Goal: Task Accomplishment & Management: Use online tool/utility

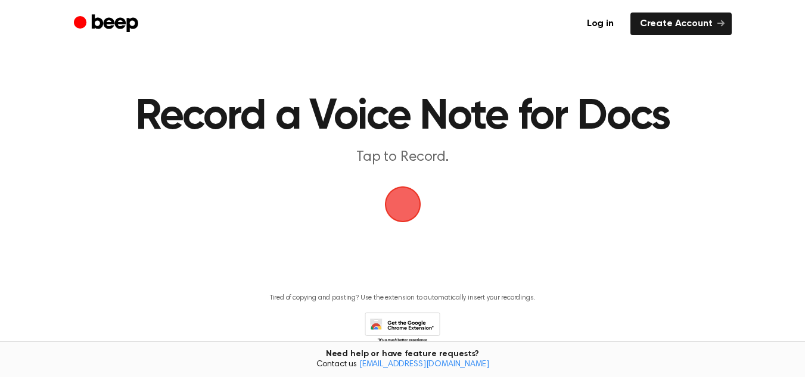
click at [403, 205] on span "button" at bounding box center [403, 204] width 50 height 50
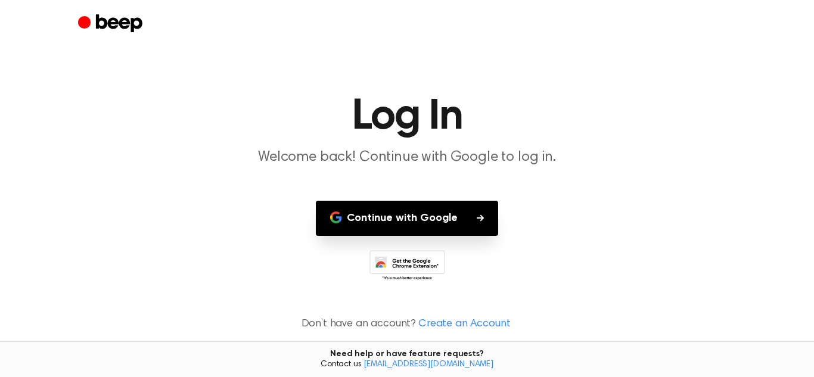
click at [427, 213] on button "Continue with Google" at bounding box center [407, 218] width 182 height 35
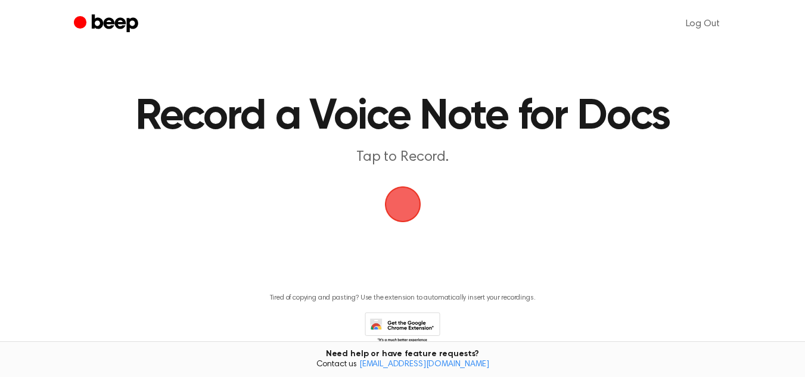
click at [403, 205] on span "button" at bounding box center [402, 204] width 67 height 67
click at [560, 321] on div "Tired of copying and pasting? Use the extension to automatically insert your re…" at bounding box center [402, 314] width 776 height 61
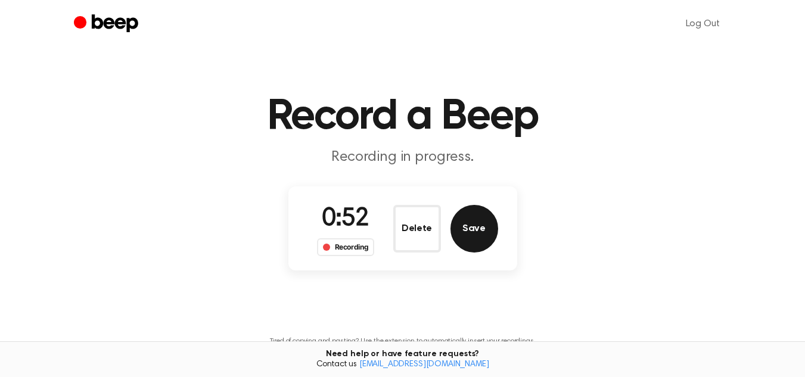
click at [467, 228] on button "Save" at bounding box center [475, 229] width 48 height 48
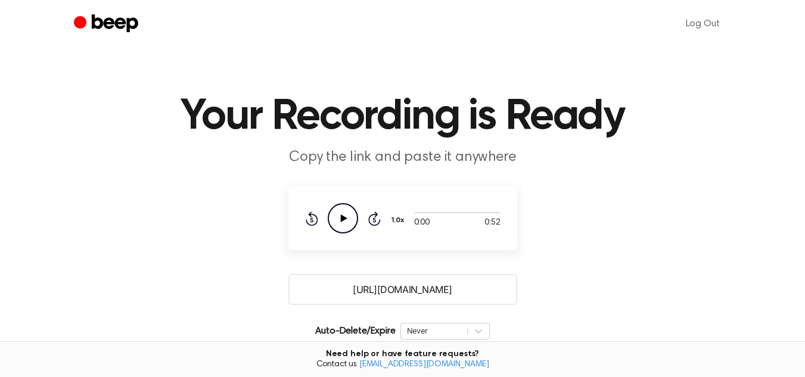
click at [350, 217] on icon "Play Audio" at bounding box center [343, 218] width 30 height 30
click at [343, 218] on icon "Pause Audio" at bounding box center [343, 218] width 30 height 30
click at [341, 213] on icon "Play Audio" at bounding box center [343, 218] width 30 height 30
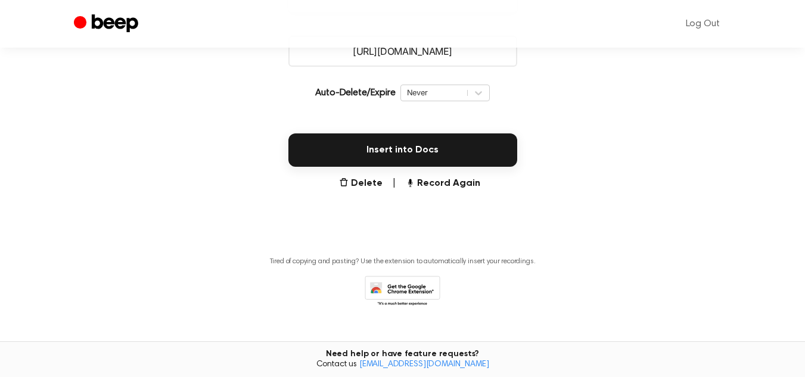
scroll to position [260, 0]
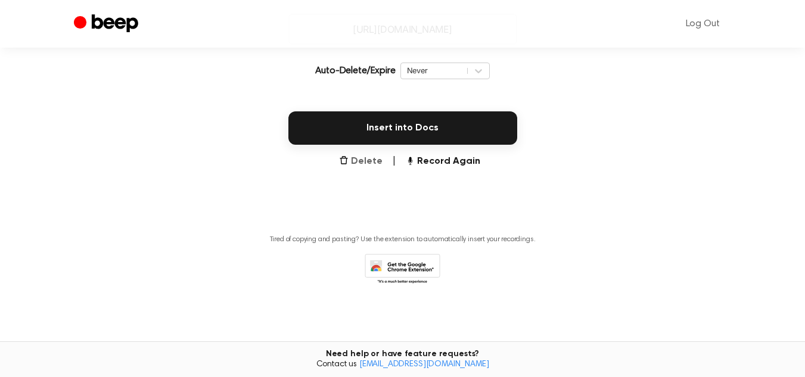
click at [367, 163] on button "Delete" at bounding box center [361, 161] width 44 height 14
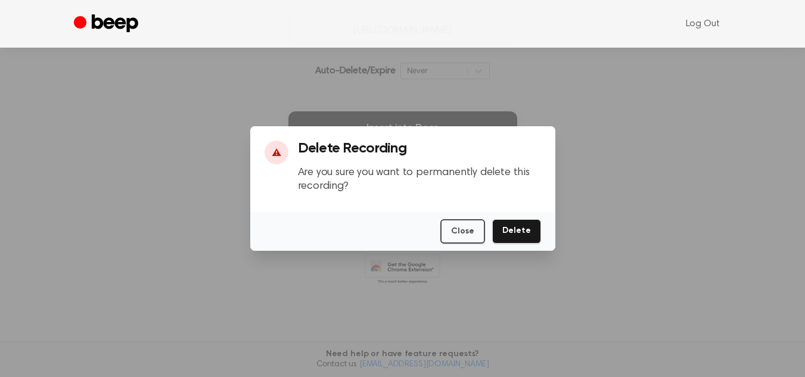
click at [266, 268] on div at bounding box center [402, 188] width 805 height 377
click at [574, 213] on div at bounding box center [402, 188] width 805 height 377
click at [462, 235] on button "Close" at bounding box center [462, 231] width 45 height 24
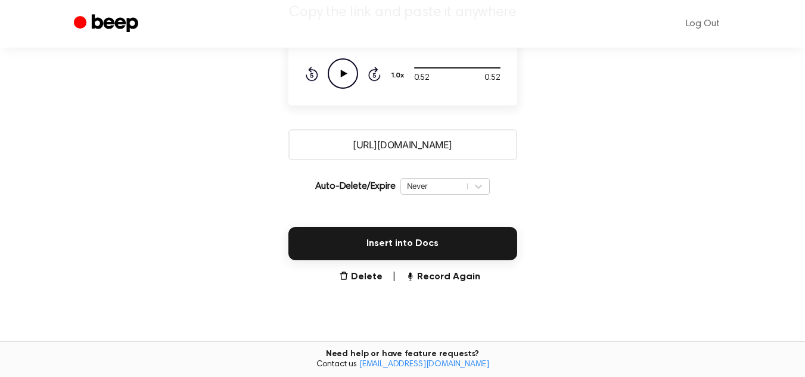
scroll to position [119, 0]
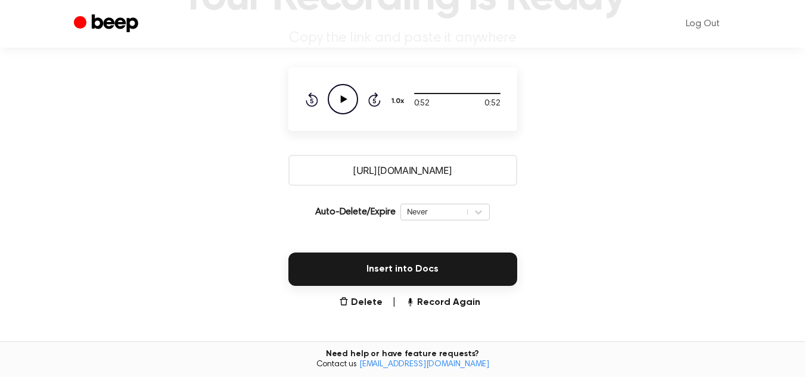
click at [344, 102] on icon "Play Audio" at bounding box center [343, 99] width 30 height 30
click at [447, 303] on button "Record Again" at bounding box center [442, 303] width 75 height 14
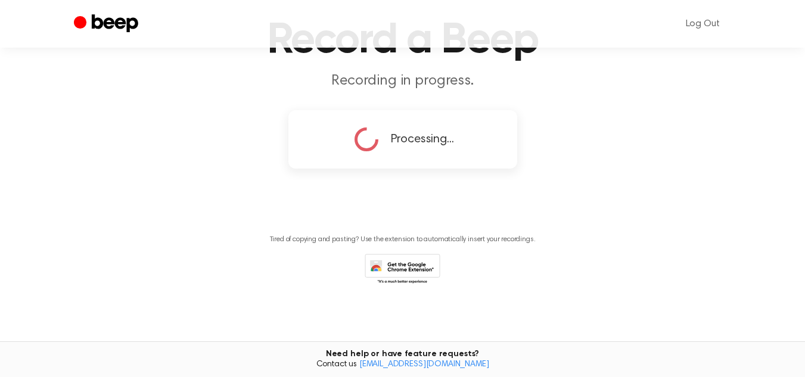
scroll to position [58, 0]
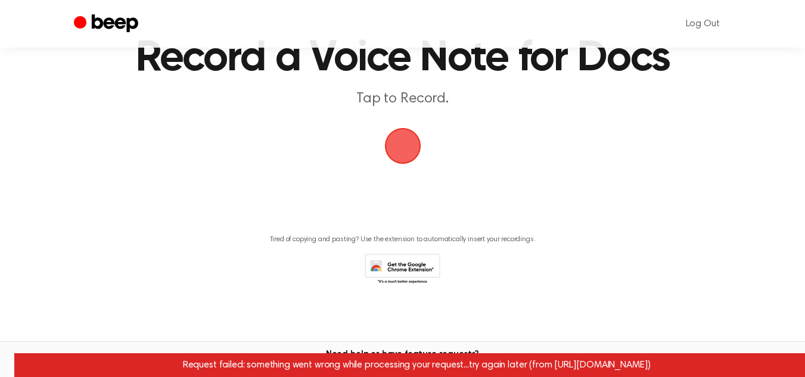
click at [398, 149] on span "button" at bounding box center [402, 145] width 33 height 33
click at [398, 149] on span "button" at bounding box center [402, 146] width 36 height 36
click at [398, 149] on span "button" at bounding box center [402, 145] width 33 height 33
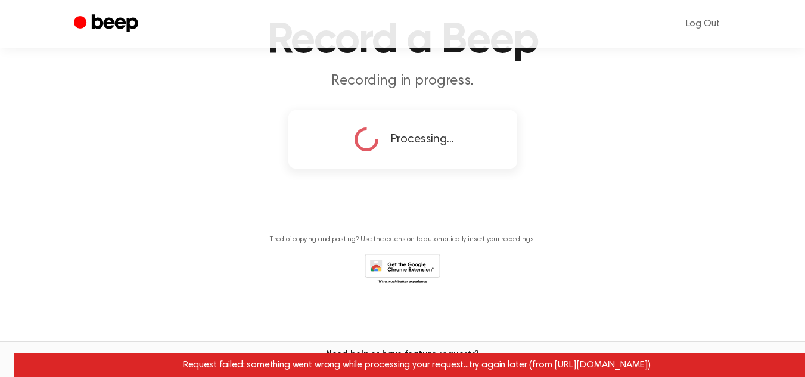
click at [398, 149] on div "Processing..." at bounding box center [403, 140] width 102 height 30
click at [414, 145] on span "Processing..." at bounding box center [422, 140] width 63 height 18
click at [471, 143] on div "Processing..." at bounding box center [402, 140] width 191 height 30
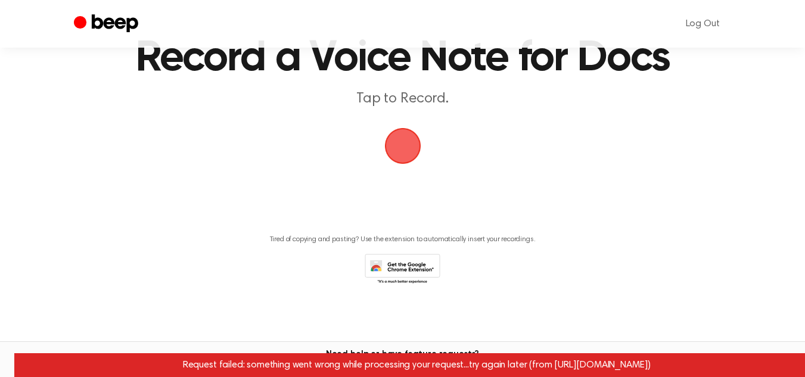
scroll to position [58, 0]
click at [398, 156] on span "button" at bounding box center [402, 145] width 33 height 33
click at [398, 156] on span "button" at bounding box center [402, 146] width 36 height 36
click at [398, 156] on span "button" at bounding box center [402, 145] width 33 height 33
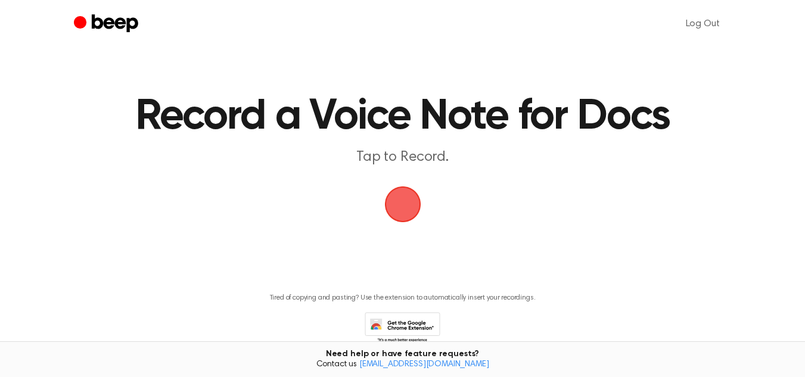
click at [405, 206] on span "button" at bounding box center [402, 204] width 33 height 33
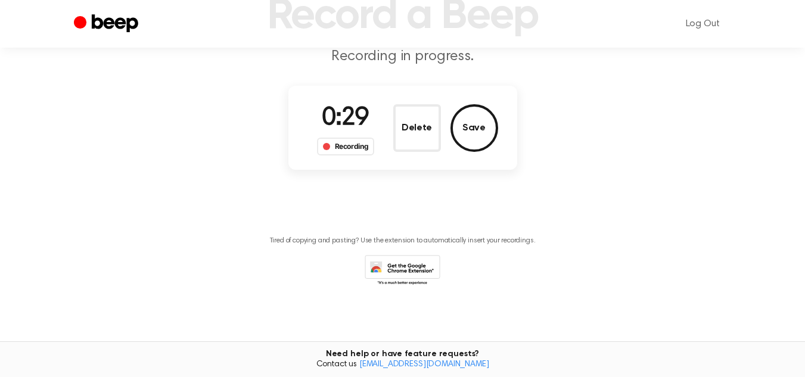
scroll to position [102, 0]
click at [415, 129] on button "Delete" at bounding box center [417, 127] width 48 height 48
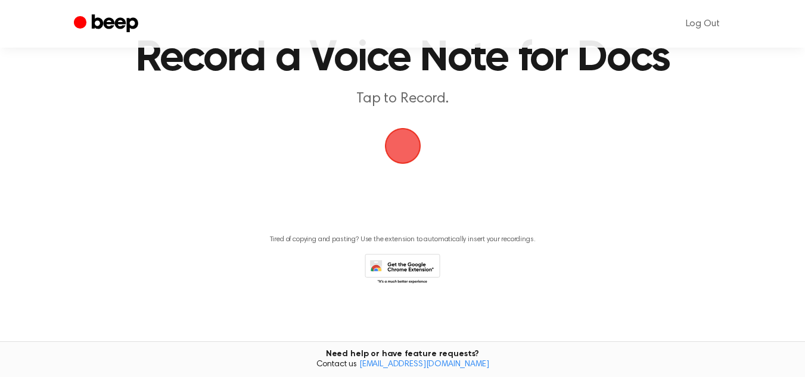
click at [402, 150] on span "button" at bounding box center [402, 145] width 33 height 33
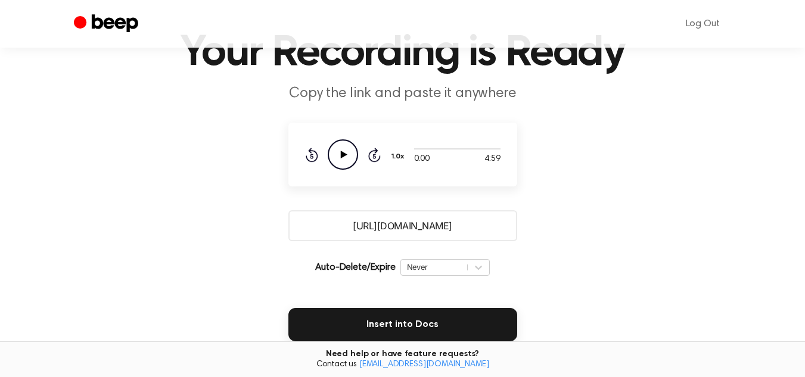
scroll to position [63, 0]
drag, startPoint x: 467, startPoint y: 226, endPoint x: 340, endPoint y: 228, distance: 126.9
click at [340, 228] on input "https://beep.audio/Cza3K1q" at bounding box center [402, 226] width 229 height 31
click at [555, 254] on main "Your Recording is Ready Copy the link and paste it anywhere 0:00 4:59 Your brow…" at bounding box center [402, 227] width 805 height 580
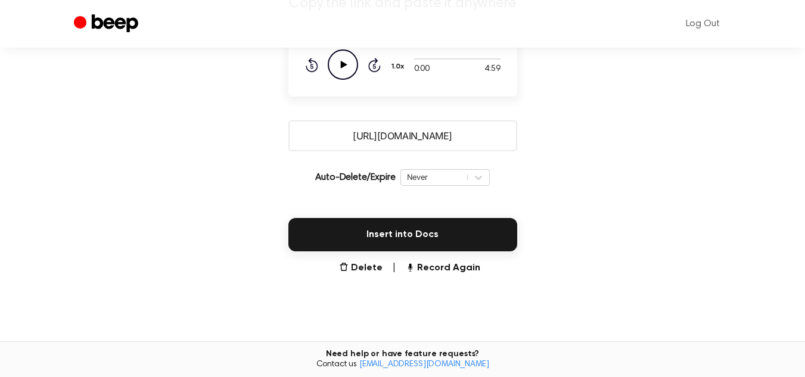
scroll to position [161, 0]
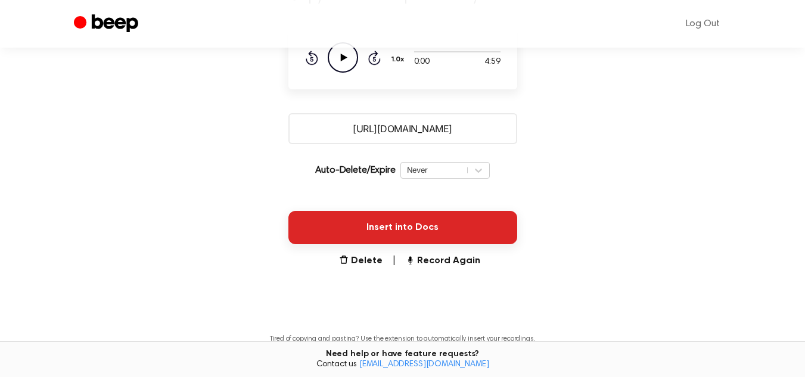
click at [412, 227] on button "Insert into Docs" at bounding box center [402, 227] width 229 height 33
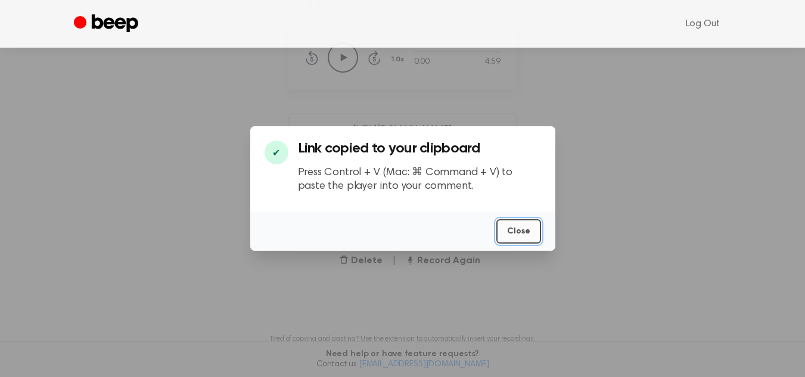
click at [514, 237] on button "Close" at bounding box center [518, 231] width 45 height 24
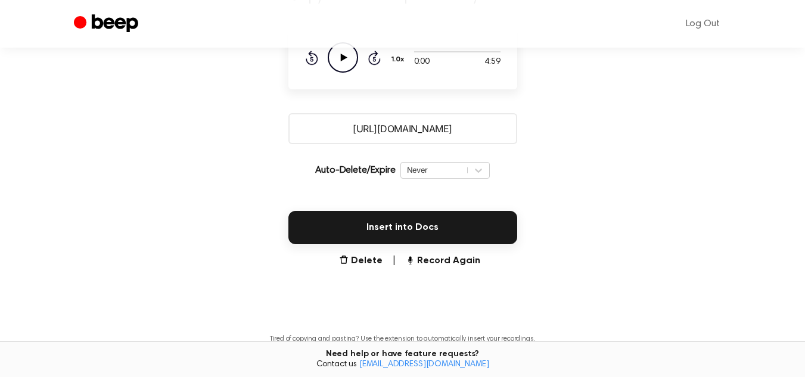
click at [664, 173] on main "Your Recording is Ready Copy the link and paste it anywhere 0:00 4:59 Your brow…" at bounding box center [402, 129] width 805 height 580
click at [455, 259] on button "Record Again" at bounding box center [442, 261] width 75 height 14
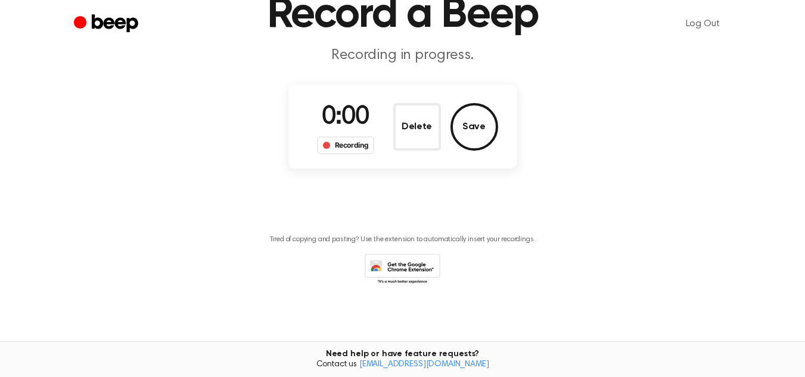
scroll to position [2, 0]
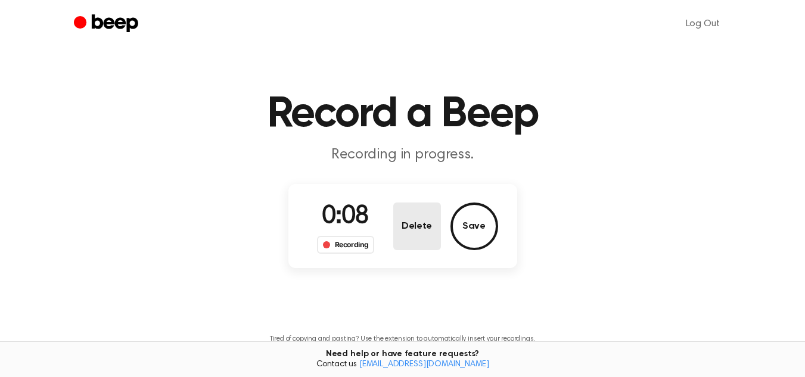
click at [415, 232] on button "Delete" at bounding box center [417, 227] width 48 height 48
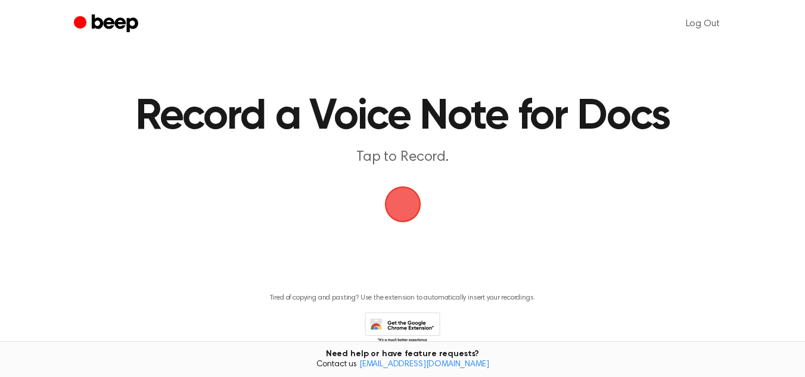
click at [403, 207] on span "button" at bounding box center [402, 204] width 33 height 33
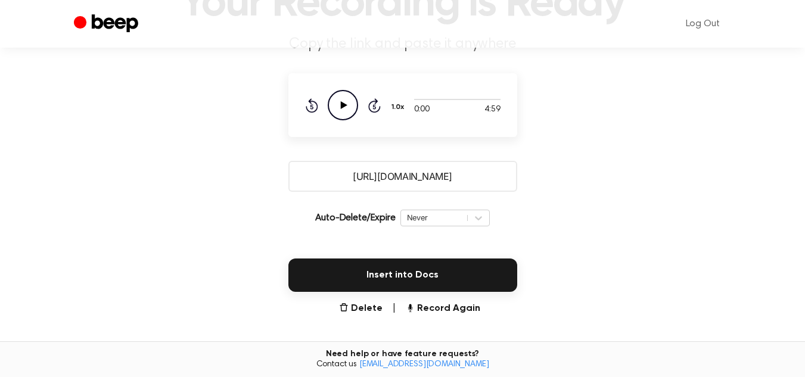
scroll to position [108, 0]
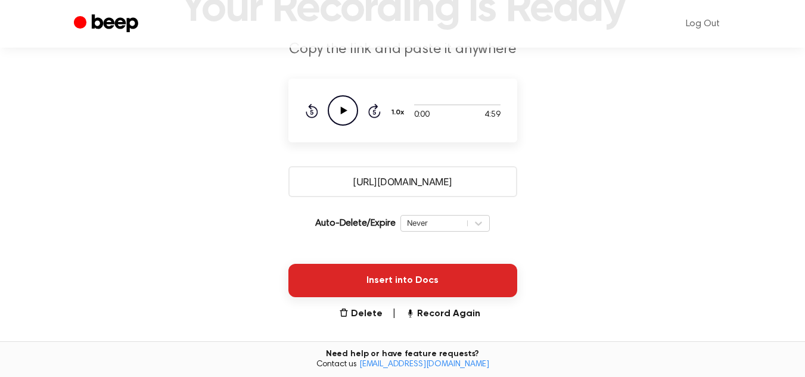
click at [411, 281] on button "Insert into Docs" at bounding box center [402, 280] width 229 height 33
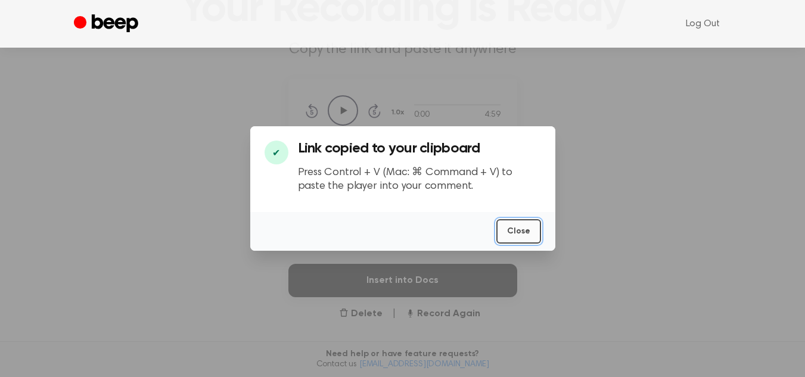
click at [525, 226] on button "Close" at bounding box center [518, 231] width 45 height 24
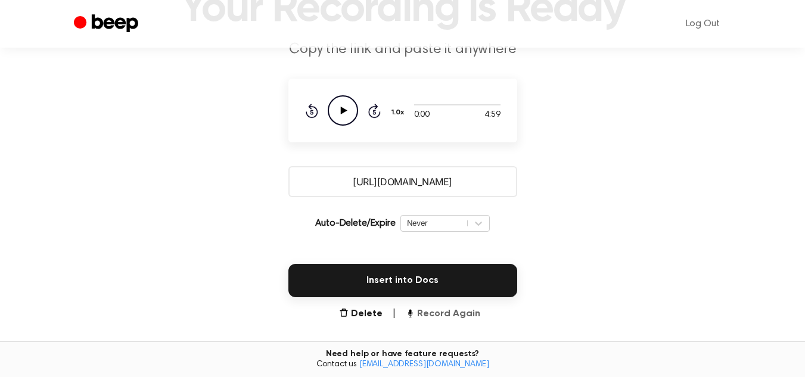
click at [452, 313] on button "Record Again" at bounding box center [442, 314] width 75 height 14
drag, startPoint x: 468, startPoint y: 179, endPoint x: 341, endPoint y: 185, distance: 127.0
click at [341, 185] on input "https://beep.audio/kueEVrt" at bounding box center [402, 181] width 229 height 31
click at [453, 313] on button "Record Again" at bounding box center [442, 314] width 75 height 14
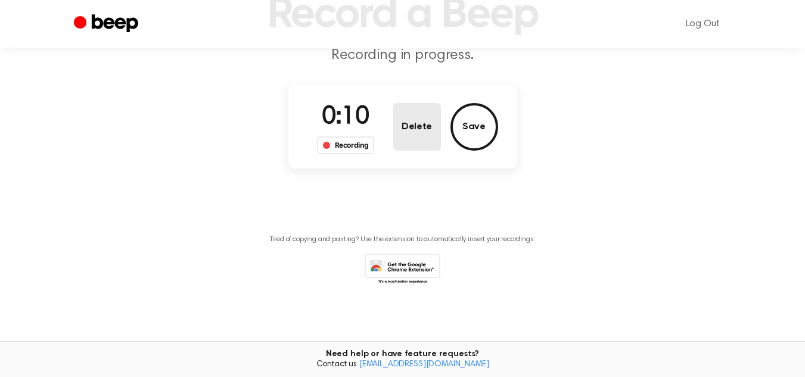
click at [414, 137] on button "Delete" at bounding box center [417, 127] width 48 height 48
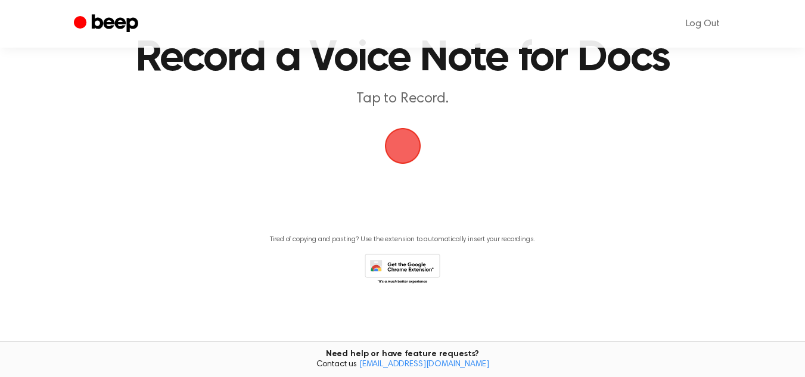
scroll to position [58, 0]
click at [414, 137] on span "button" at bounding box center [402, 145] width 33 height 33
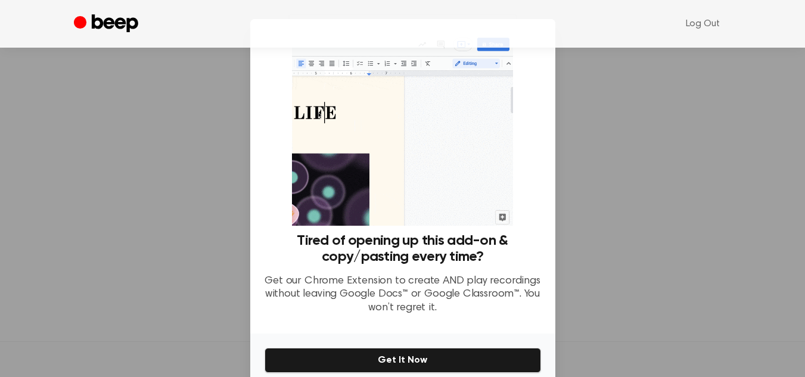
scroll to position [53, 0]
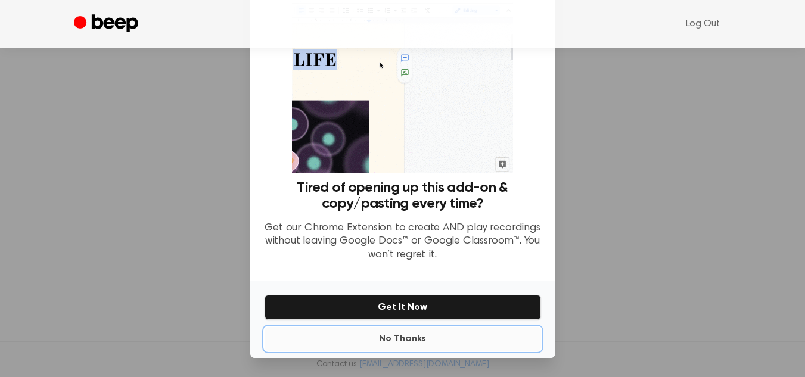
click at [397, 336] on button "No Thanks" at bounding box center [403, 339] width 277 height 24
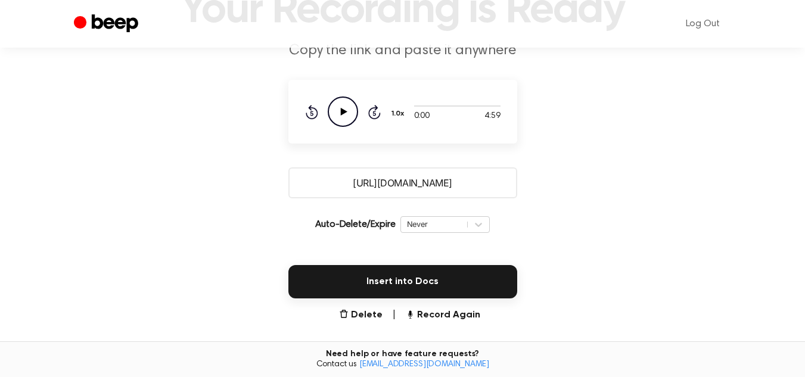
scroll to position [105, 0]
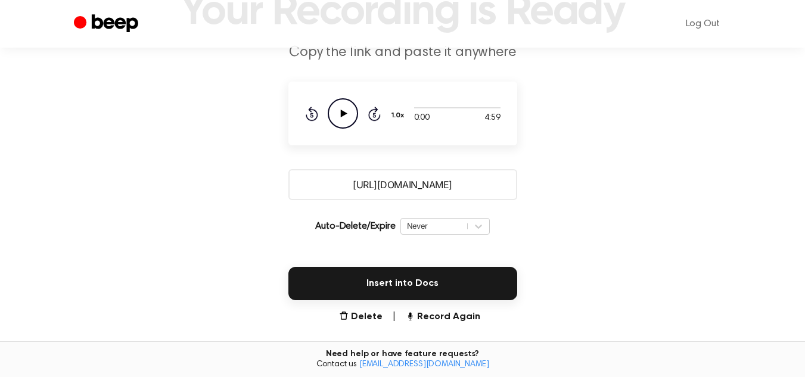
drag, startPoint x: 480, startPoint y: 181, endPoint x: 338, endPoint y: 195, distance: 143.1
click at [338, 195] on input "https://beep.audio/QIm2zMU" at bounding box center [402, 184] width 229 height 31
click at [436, 319] on button "Record Again" at bounding box center [442, 317] width 75 height 14
drag, startPoint x: 468, startPoint y: 183, endPoint x: 343, endPoint y: 194, distance: 125.0
click at [343, 194] on input "https://beep.audio/Le6LjBf" at bounding box center [402, 184] width 229 height 31
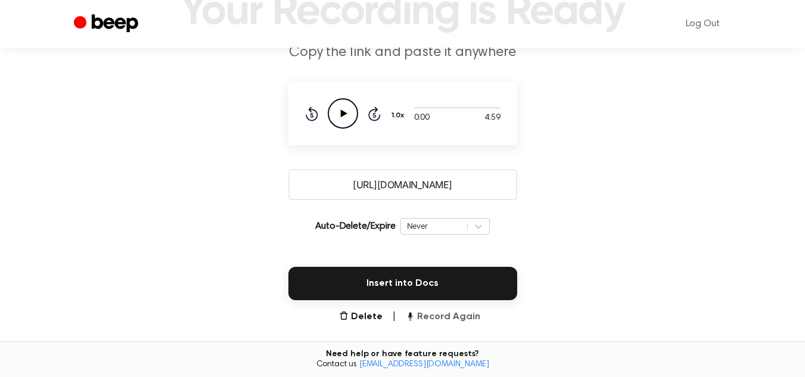
click at [441, 317] on button "Record Again" at bounding box center [442, 317] width 75 height 14
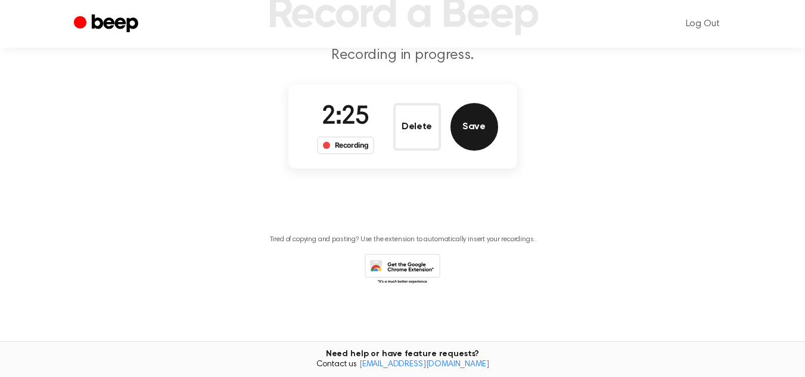
click at [477, 122] on button "Save" at bounding box center [475, 127] width 48 height 48
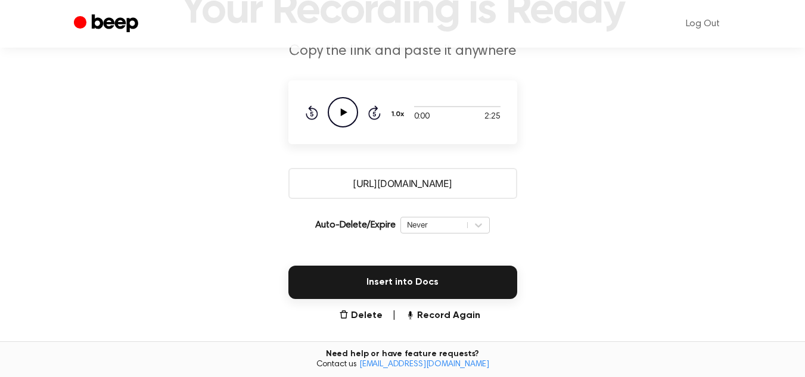
scroll to position [105, 0]
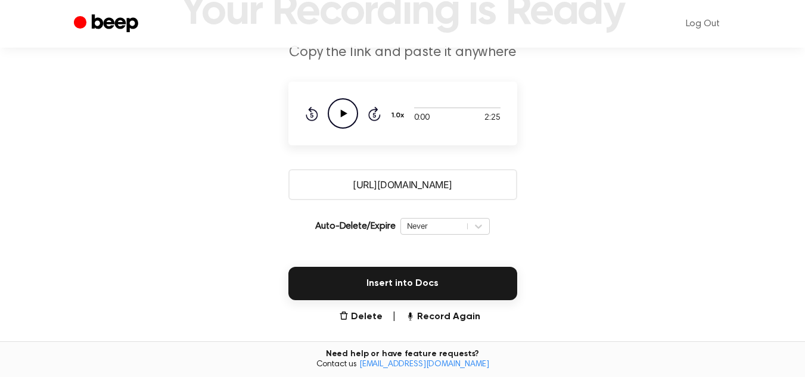
drag, startPoint x: 345, startPoint y: 184, endPoint x: 463, endPoint y: 180, distance: 118.0
click at [463, 180] on input "https://beep.audio/x8120JL" at bounding box center [402, 184] width 229 height 31
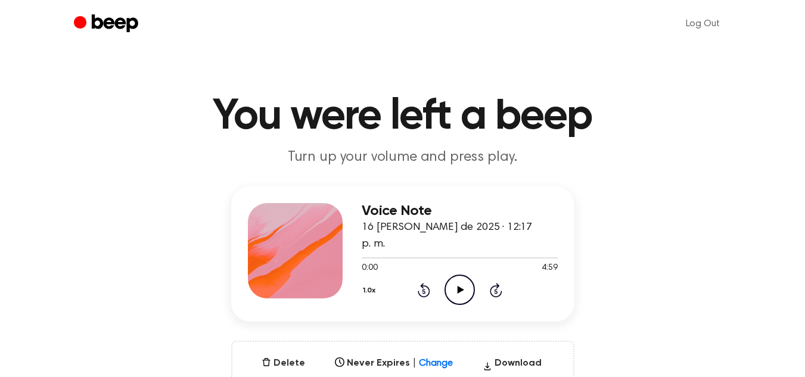
click at [461, 286] on icon at bounding box center [461, 290] width 7 height 8
click at [496, 289] on icon at bounding box center [495, 291] width 3 height 5
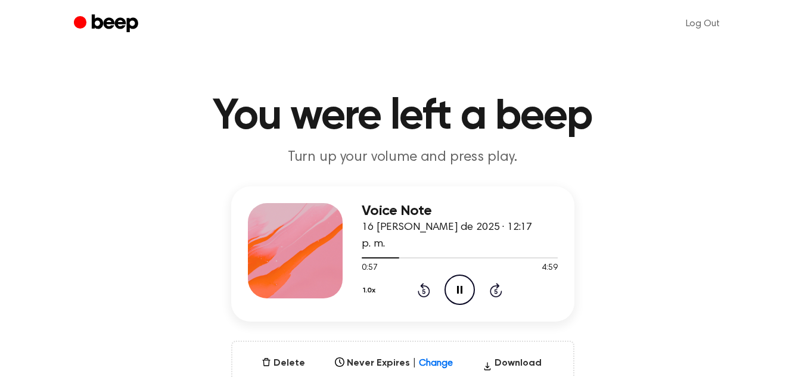
click at [496, 289] on icon at bounding box center [495, 291] width 3 height 5
click at [497, 282] on icon "Skip 5 seconds" at bounding box center [495, 289] width 13 height 15
drag, startPoint x: 406, startPoint y: 243, endPoint x: 476, endPoint y: 255, distance: 71.4
click at [476, 255] on div "1:15 4:59 Your browser does not support the [object Object] element." at bounding box center [459, 264] width 195 height 22
click at [496, 289] on icon at bounding box center [495, 291] width 3 height 5
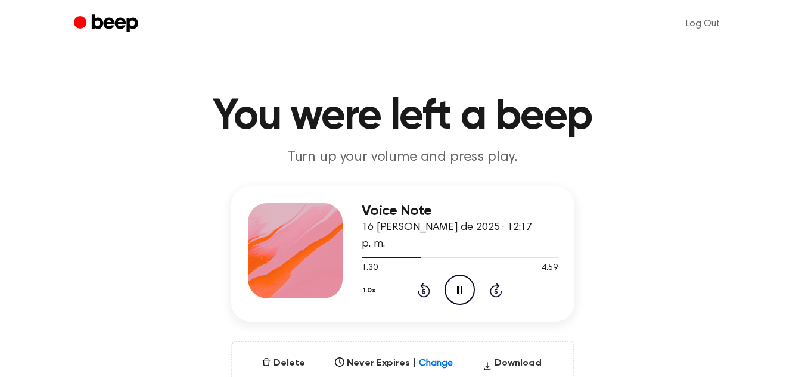
click at [496, 289] on icon at bounding box center [495, 291] width 3 height 5
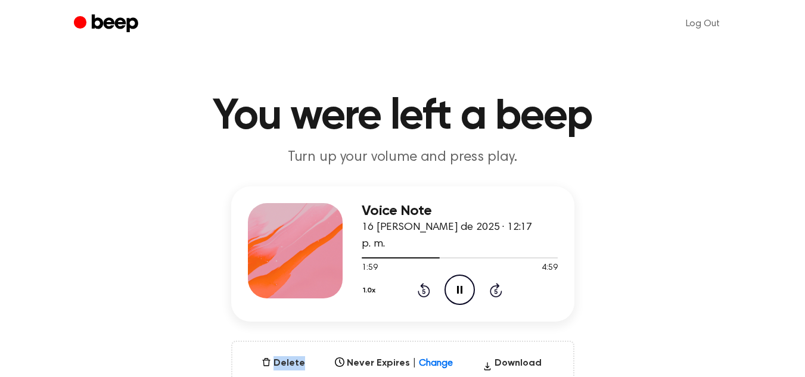
click at [496, 289] on icon at bounding box center [495, 291] width 3 height 5
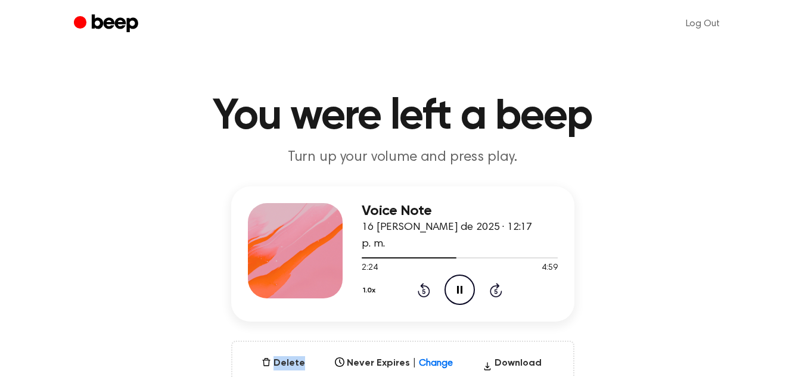
click at [496, 289] on icon at bounding box center [495, 291] width 3 height 5
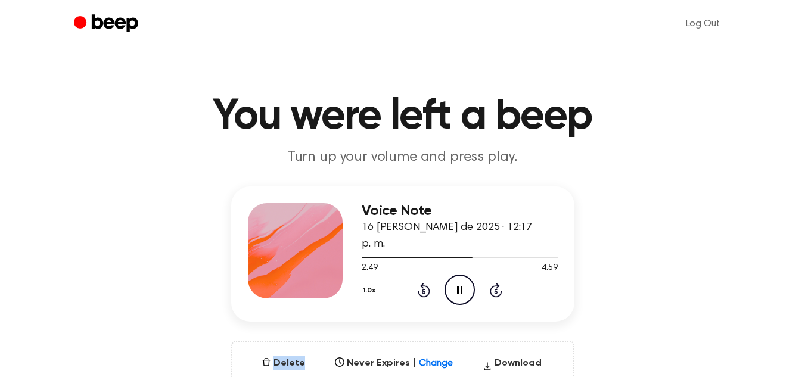
click at [496, 289] on icon at bounding box center [495, 291] width 3 height 5
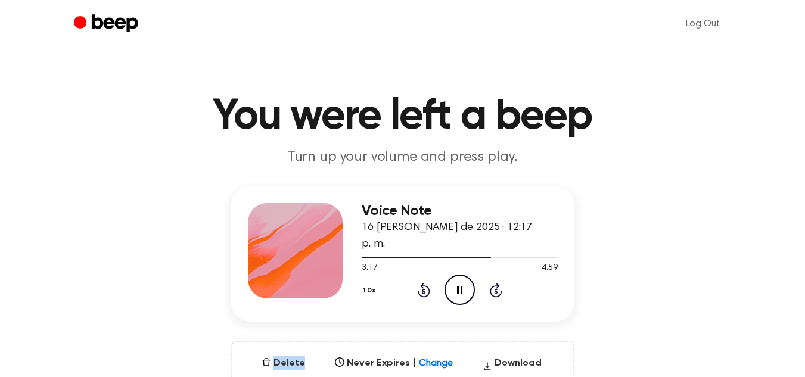
click at [496, 289] on icon at bounding box center [495, 291] width 3 height 5
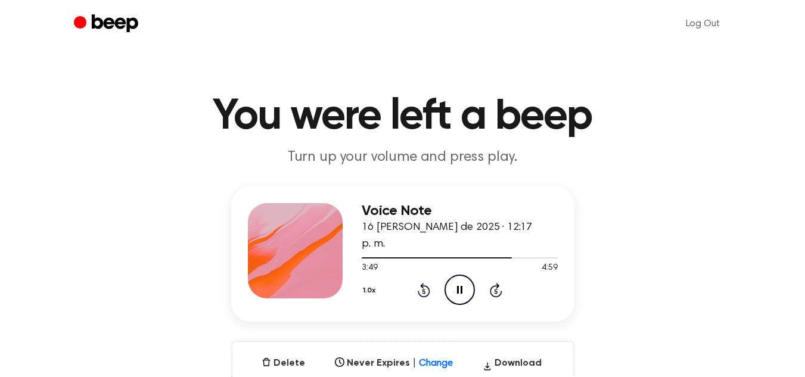
click at [496, 289] on icon at bounding box center [495, 291] width 3 height 5
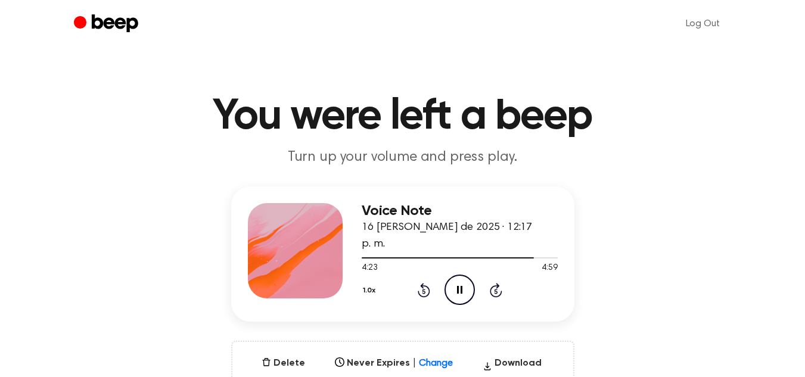
click at [498, 282] on icon "Skip 5 seconds" at bounding box center [495, 289] width 13 height 15
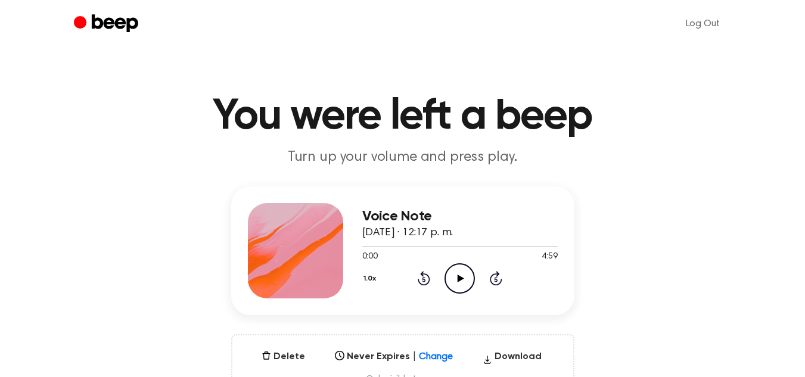
click at [459, 278] on icon at bounding box center [461, 279] width 7 height 8
click at [462, 282] on icon at bounding box center [459, 279] width 5 height 8
click at [462, 282] on icon "Play Audio" at bounding box center [460, 278] width 30 height 30
click at [462, 282] on icon at bounding box center [459, 279] width 5 height 8
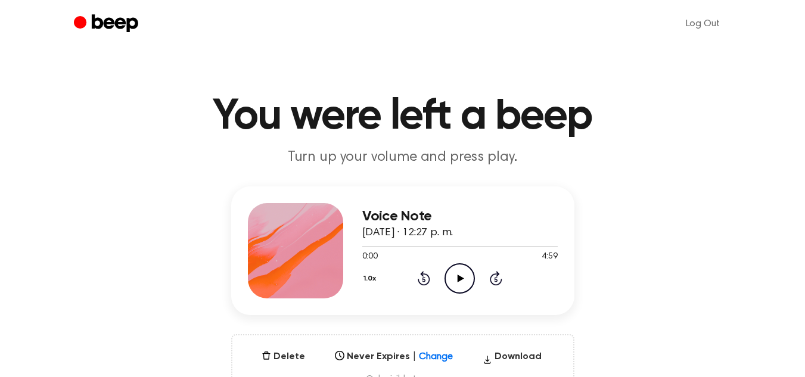
click at [461, 281] on icon "Play Audio" at bounding box center [460, 278] width 30 height 30
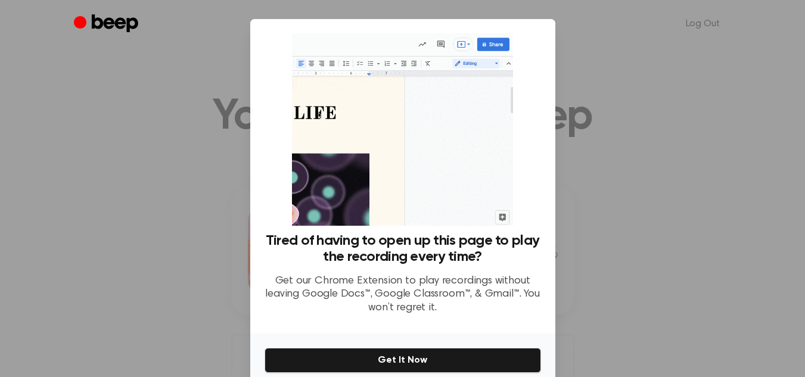
scroll to position [53, 0]
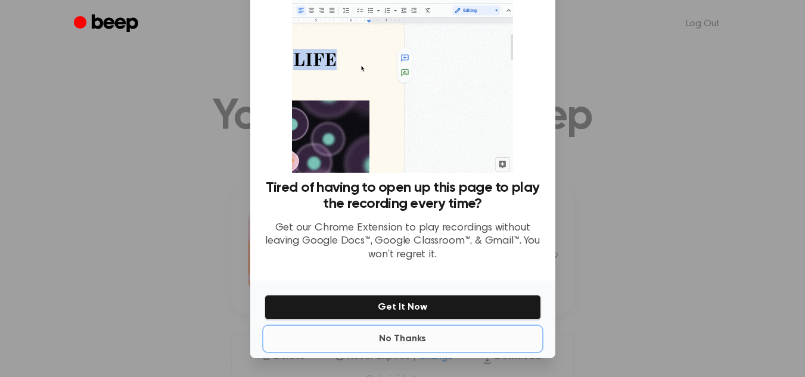
click at [397, 342] on button "No Thanks" at bounding box center [403, 339] width 277 height 24
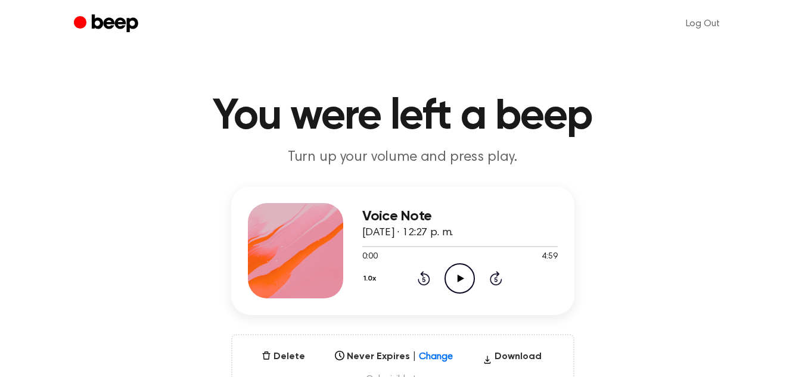
click at [462, 274] on icon "Play Audio" at bounding box center [460, 278] width 30 height 30
click at [462, 274] on icon "Pause Audio" at bounding box center [460, 278] width 30 height 30
click at [458, 276] on icon at bounding box center [461, 279] width 7 height 8
